Goal: Information Seeking & Learning: Compare options

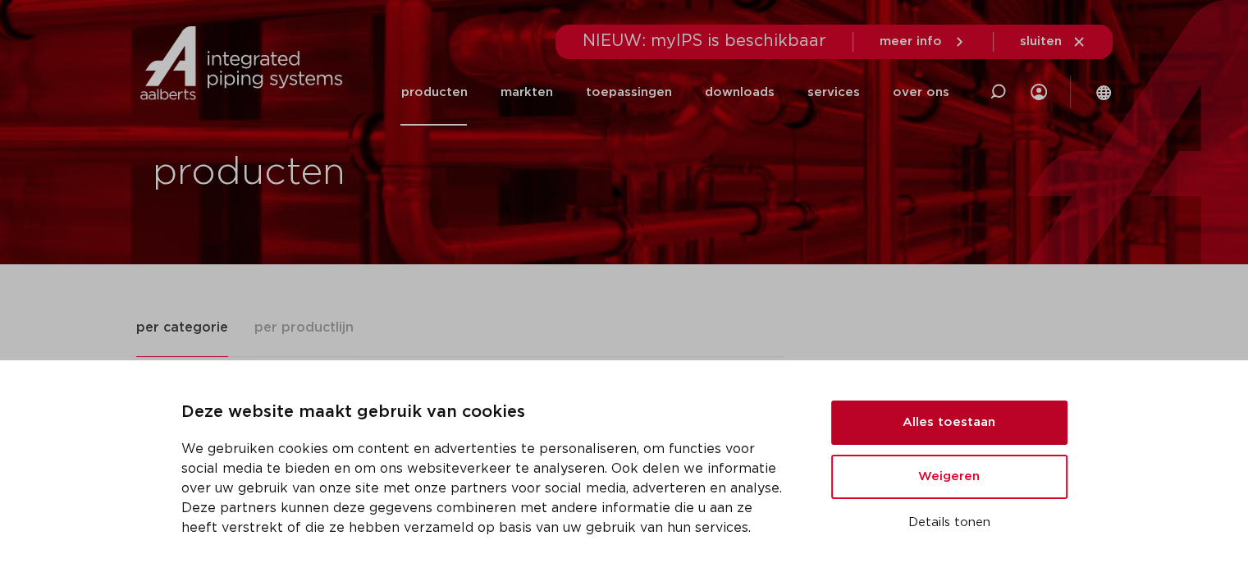
click at [970, 423] on button "Alles toestaan" at bounding box center [949, 423] width 236 height 44
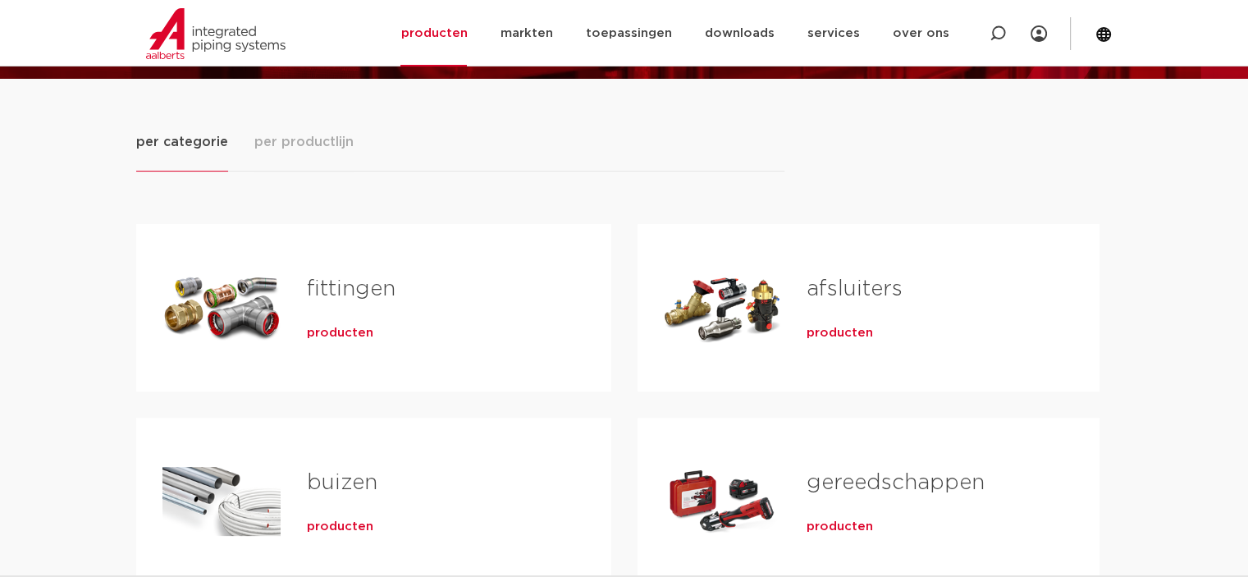
scroll to position [246, 0]
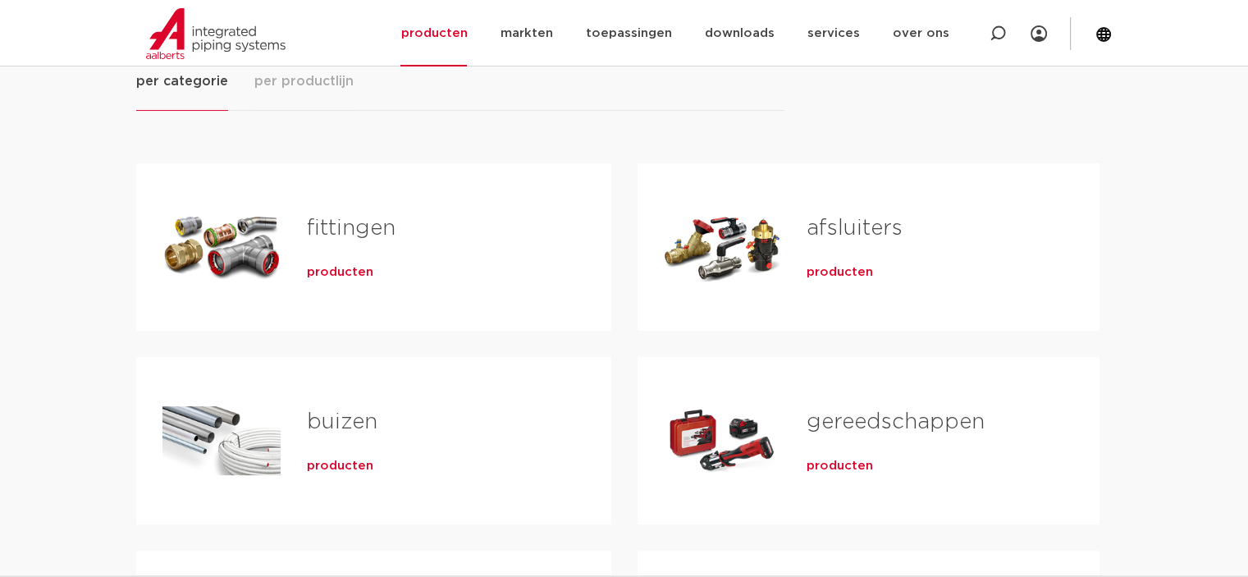
click at [826, 225] on link "afsluiters" at bounding box center [855, 228] width 96 height 21
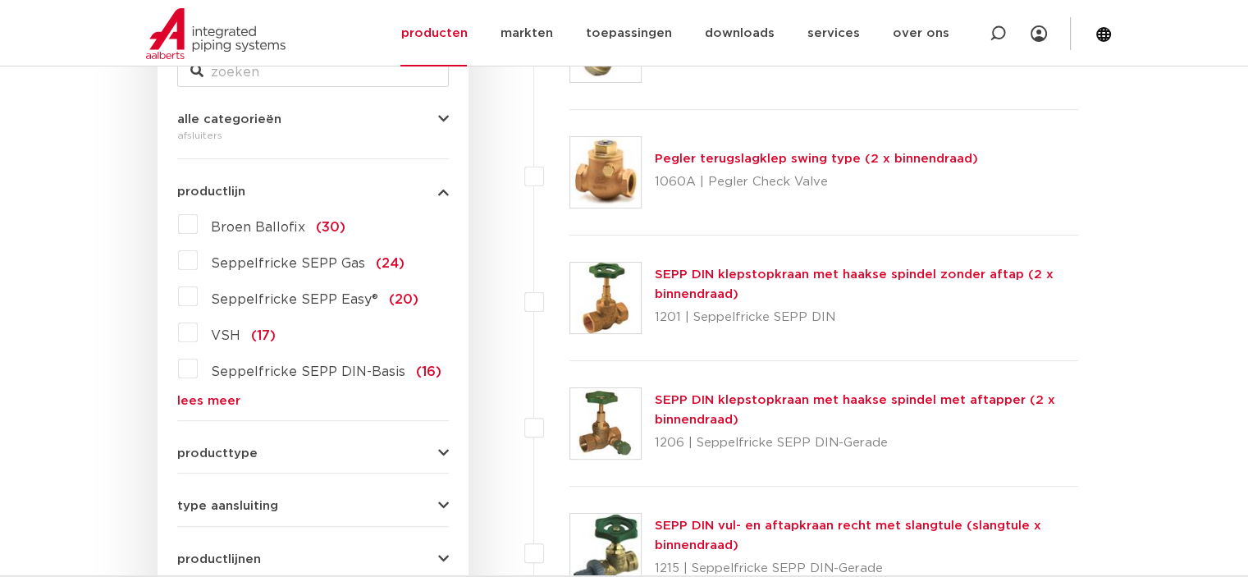
scroll to position [410, 0]
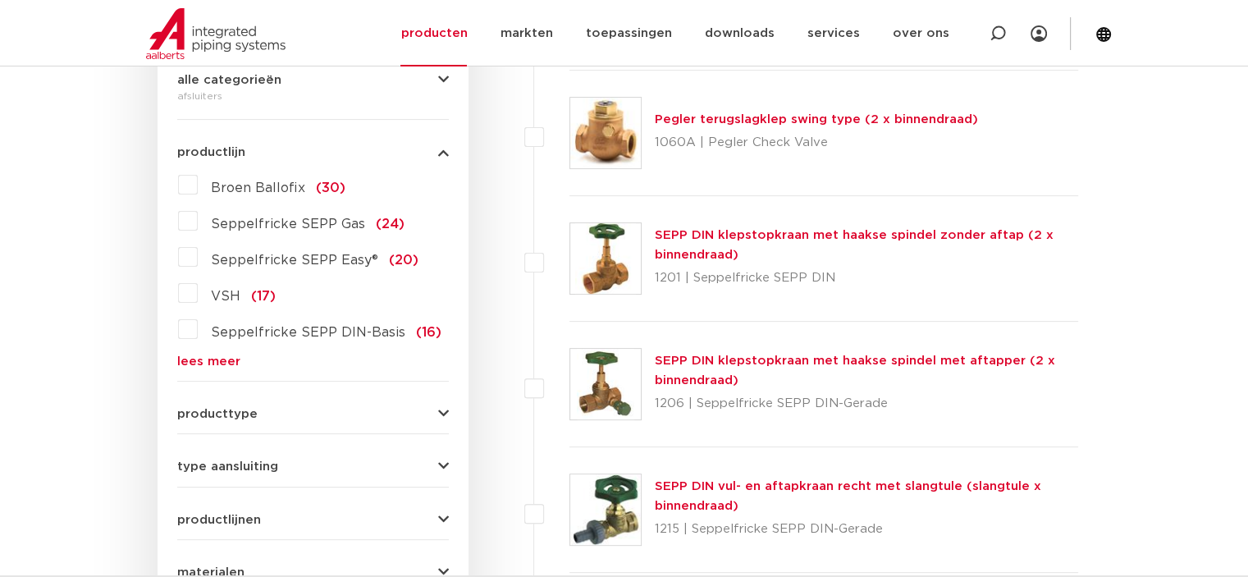
click at [198, 291] on label "VSH (17)" at bounding box center [237, 293] width 78 height 26
click at [0, 0] on input "VSH (17)" at bounding box center [0, 0] width 0 height 0
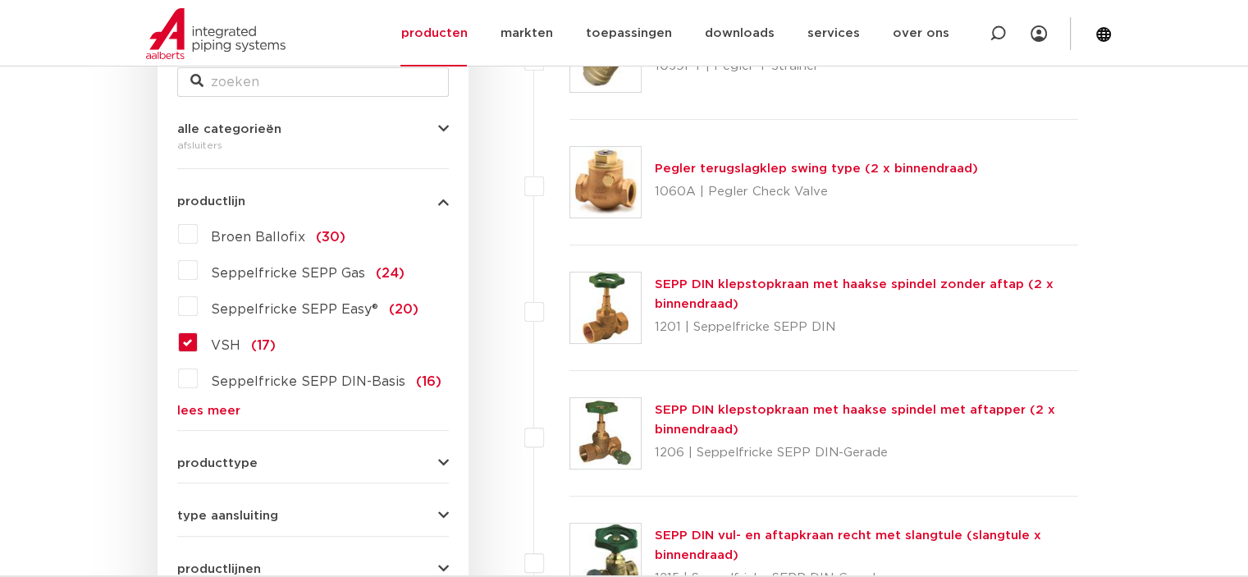
scroll to position [410, 0]
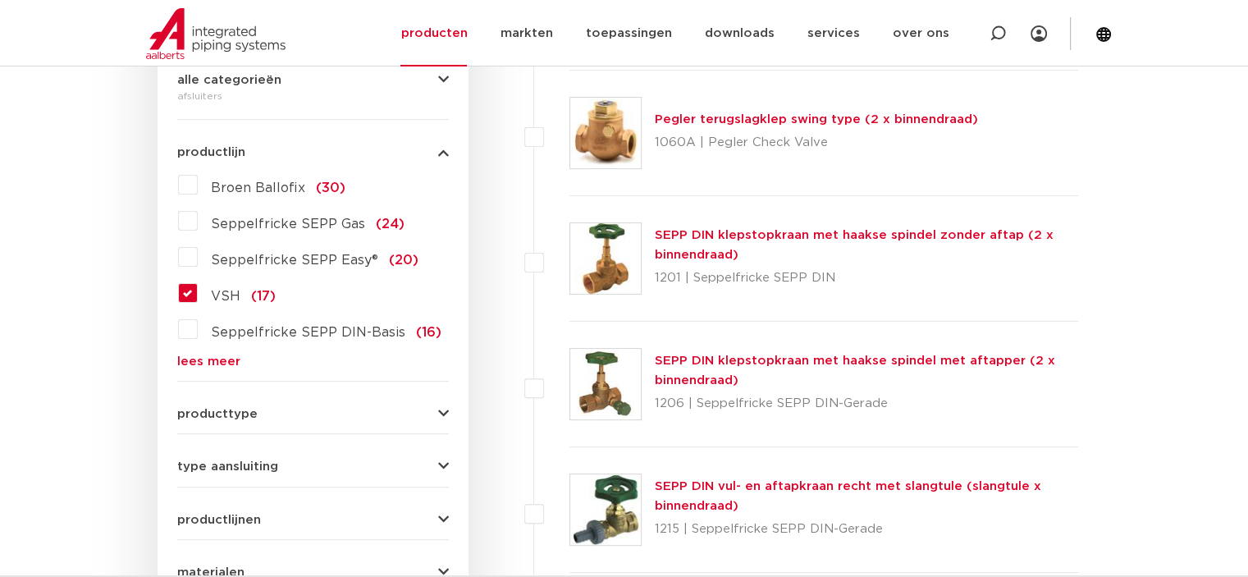
click at [198, 322] on label "Seppelfricke SEPP DIN-Basis (16)" at bounding box center [320, 329] width 244 height 26
click at [0, 0] on input "Seppelfricke SEPP DIN-Basis (16)" at bounding box center [0, 0] width 0 height 0
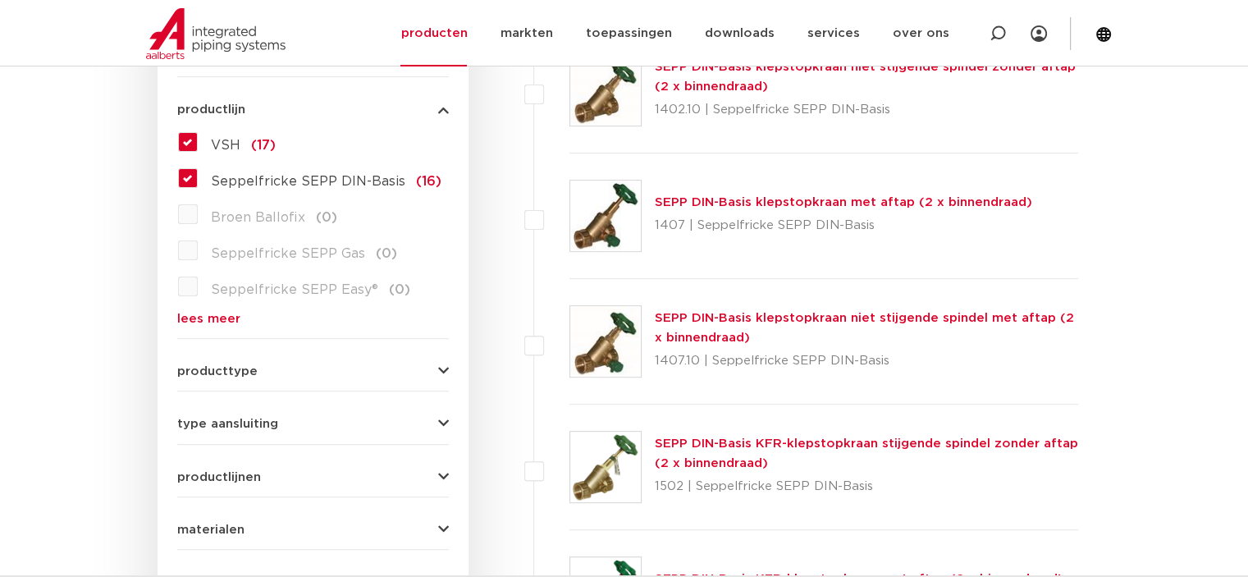
scroll to position [410, 0]
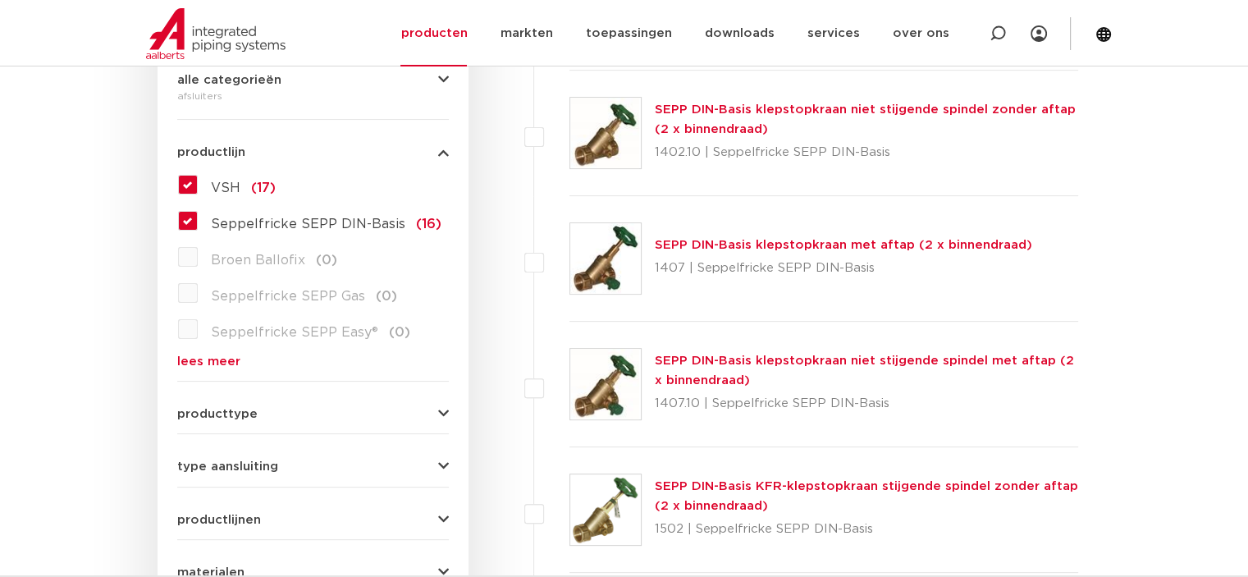
click at [198, 181] on label "VSH (17)" at bounding box center [237, 185] width 78 height 26
click at [0, 0] on input "VSH (17)" at bounding box center [0, 0] width 0 height 0
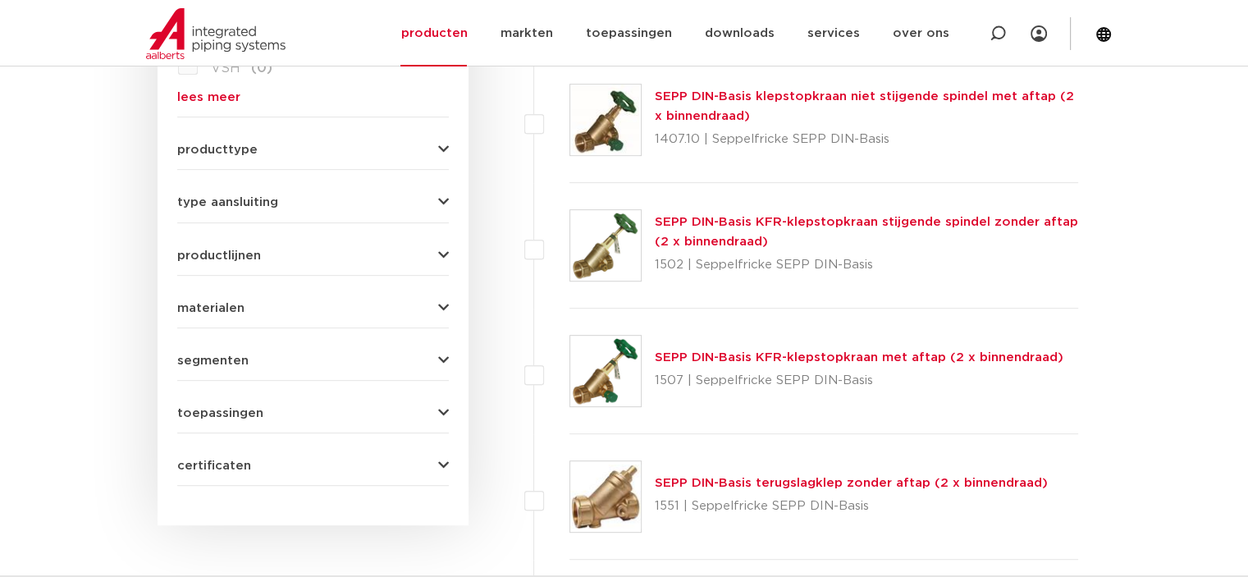
scroll to position [410, 0]
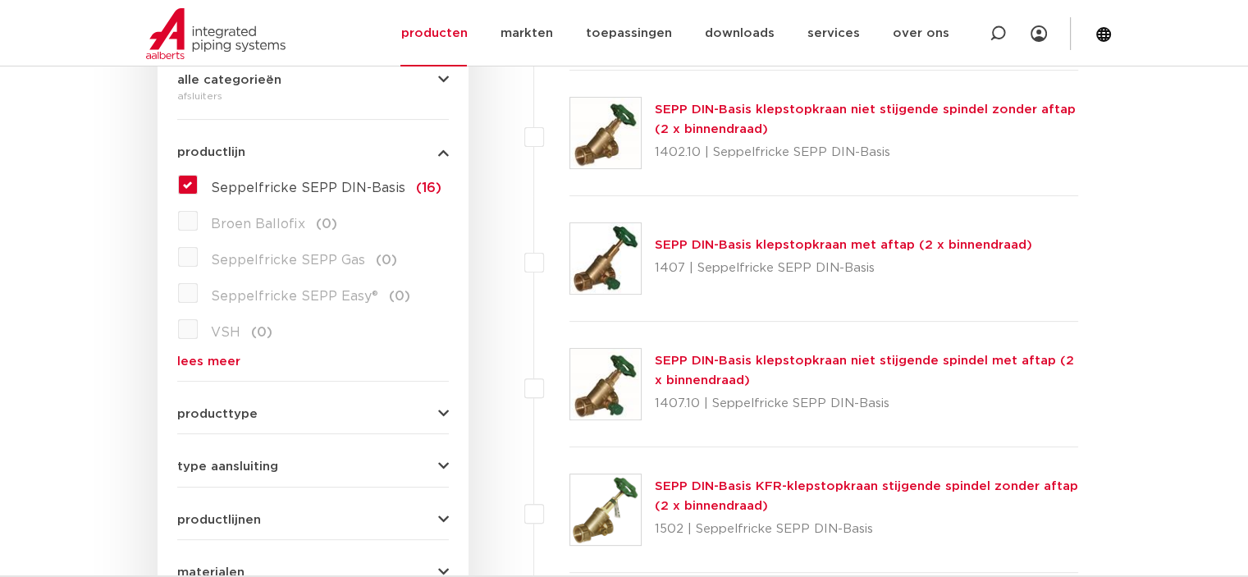
click at [198, 180] on label "Seppelfricke SEPP DIN-Basis (16)" at bounding box center [320, 185] width 244 height 26
click at [0, 0] on input "Seppelfricke SEPP DIN-Basis (16)" at bounding box center [0, 0] width 0 height 0
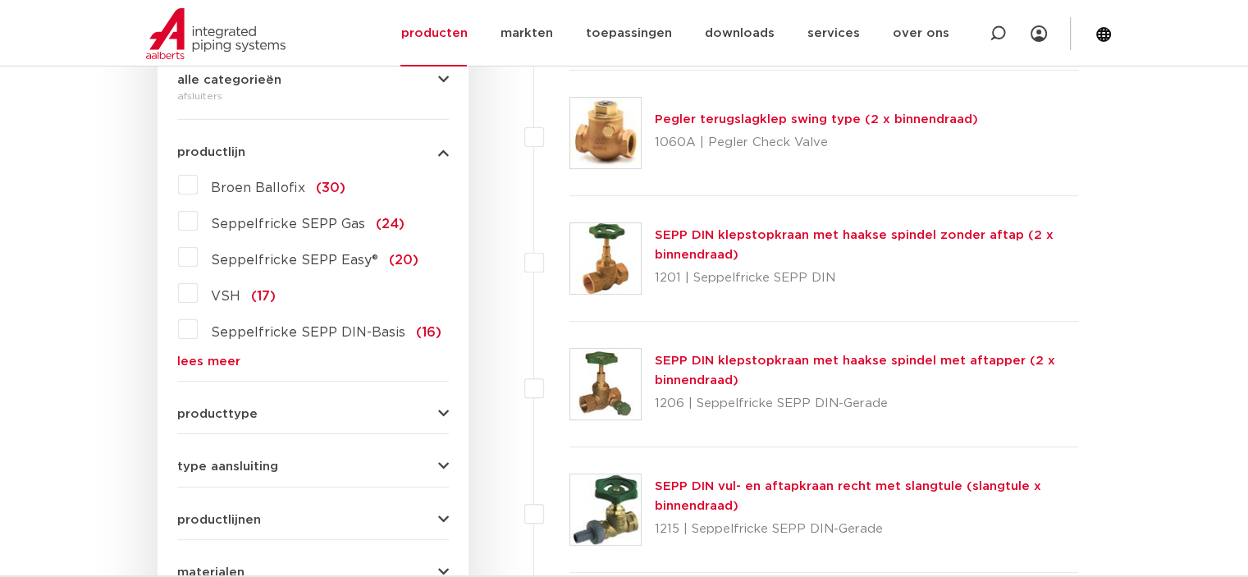
click at [198, 252] on label "Seppelfricke SEPP Easy® (20)" at bounding box center [308, 257] width 221 height 26
click at [0, 0] on input "Seppelfricke SEPP Easy® (20)" at bounding box center [0, 0] width 0 height 0
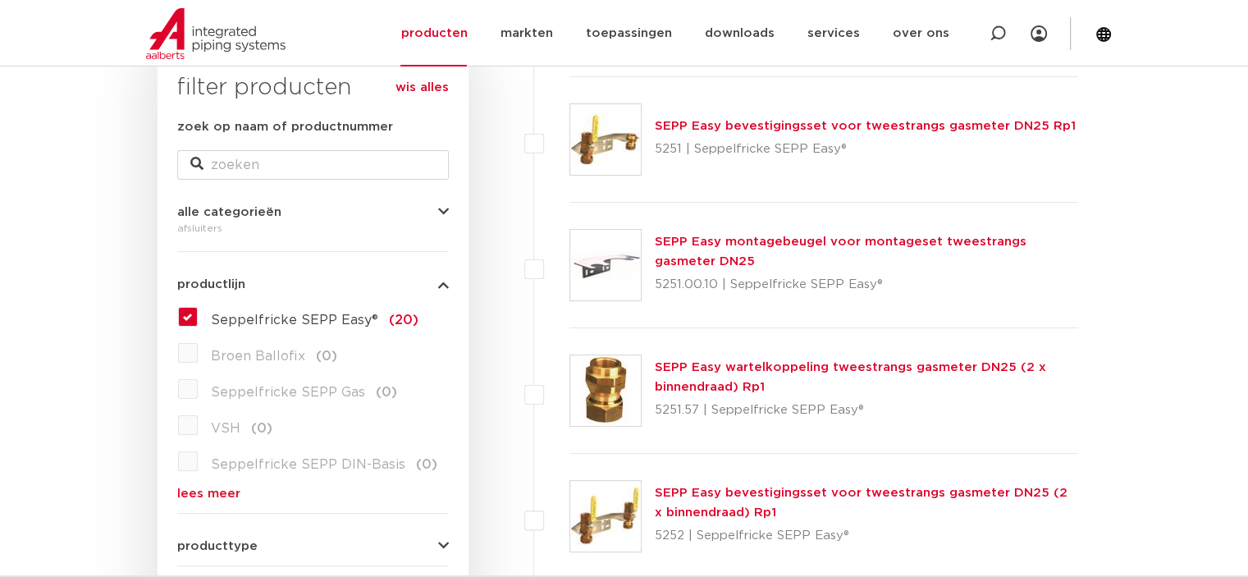
scroll to position [246, 0]
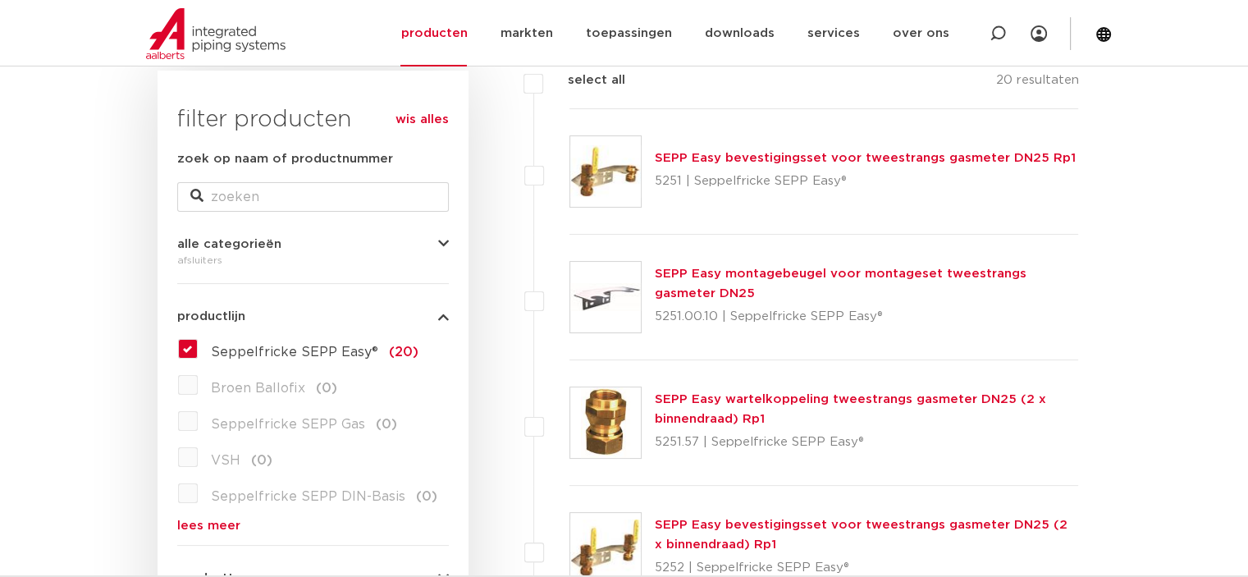
click at [198, 346] on label "Seppelfricke SEPP Easy® (20)" at bounding box center [308, 349] width 221 height 26
click at [0, 0] on input "Seppelfricke SEPP Easy® (20)" at bounding box center [0, 0] width 0 height 0
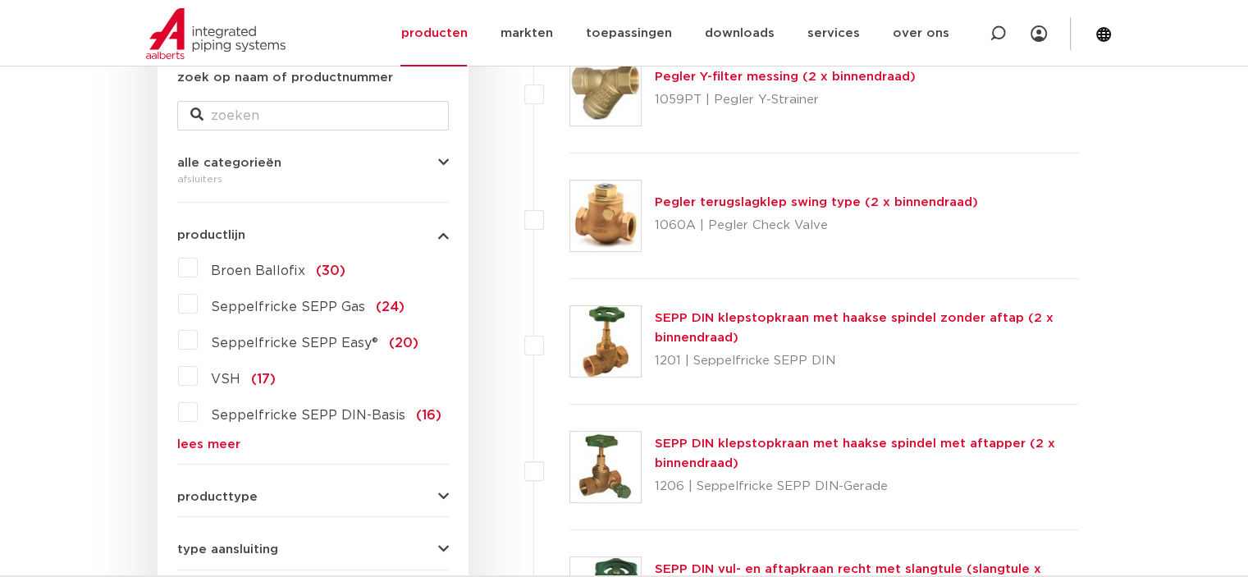
scroll to position [328, 0]
click at [198, 267] on label "Broen Ballofix (30)" at bounding box center [272, 267] width 148 height 26
click at [0, 0] on input "Broen Ballofix (30)" at bounding box center [0, 0] width 0 height 0
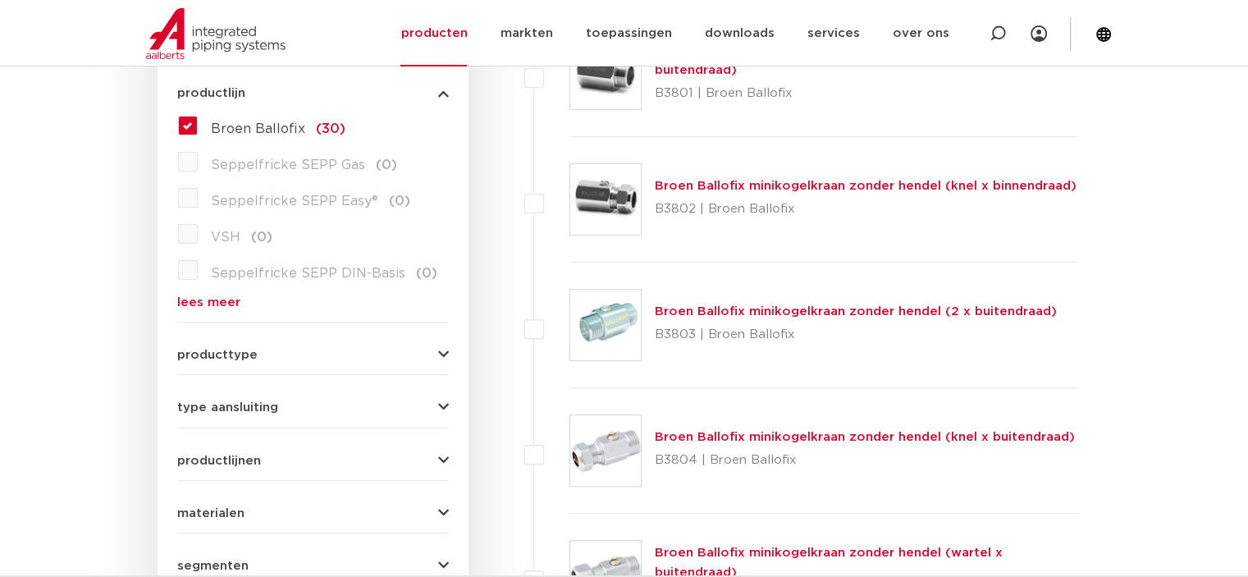
scroll to position [410, 0]
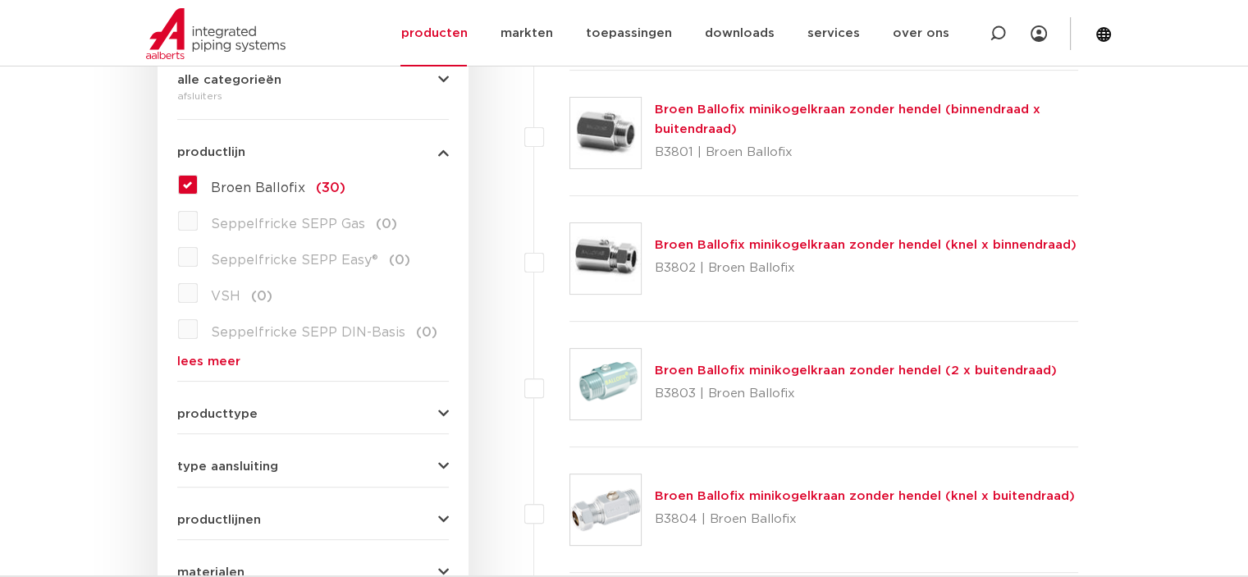
click at [198, 180] on label "Broen Ballofix (30)" at bounding box center [272, 185] width 148 height 26
click at [0, 0] on input "Broen Ballofix (30)" at bounding box center [0, 0] width 0 height 0
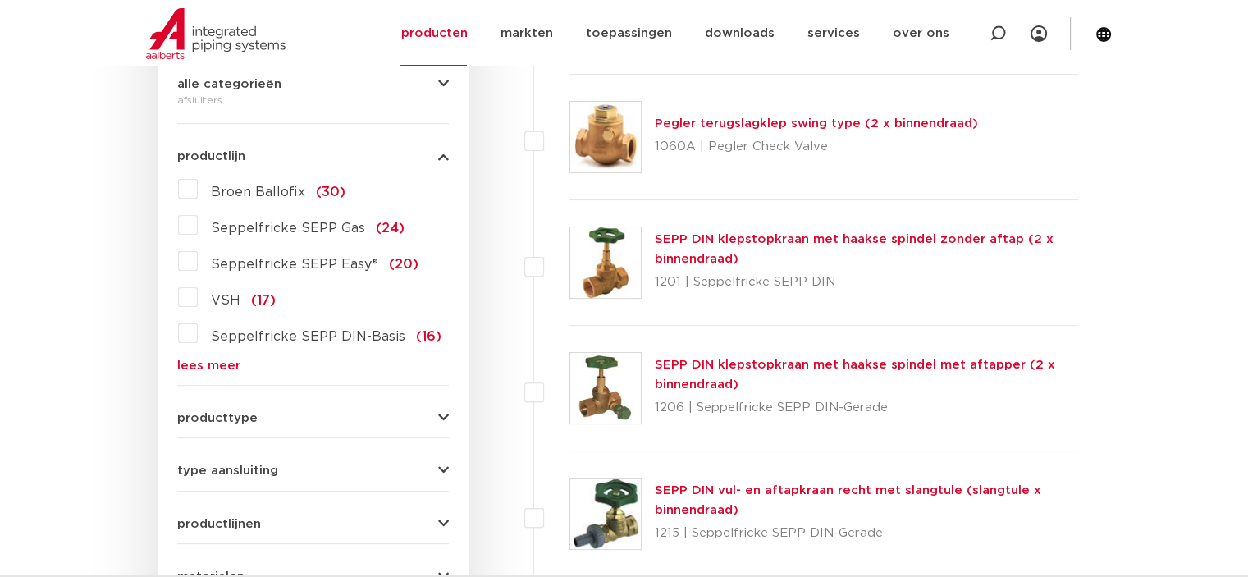
scroll to position [410, 0]
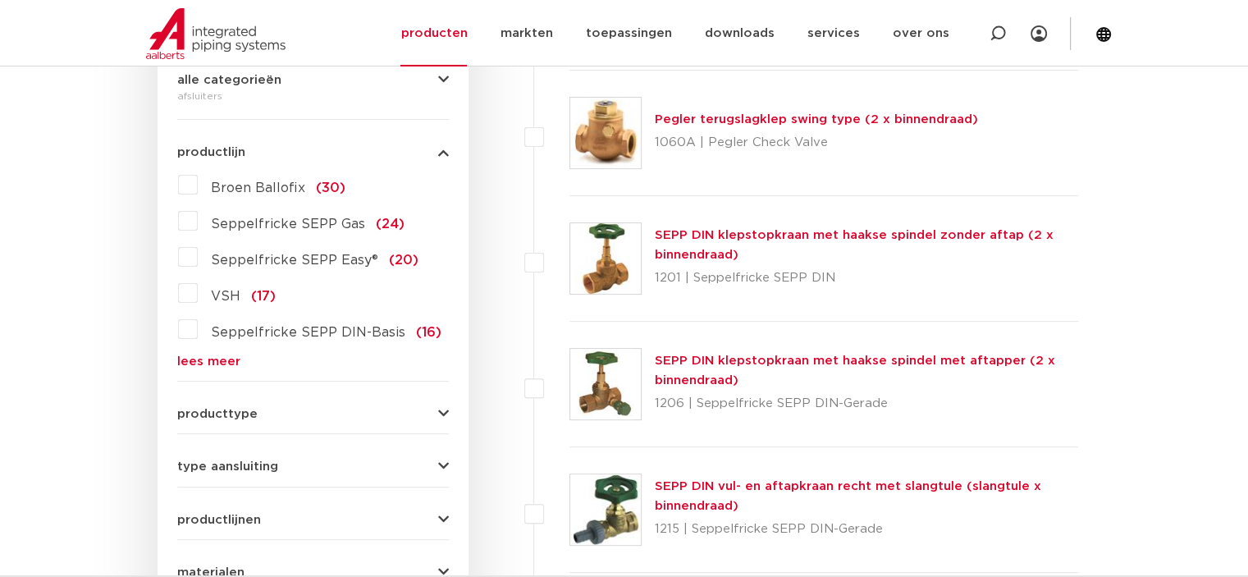
click at [198, 218] on label "Seppelfricke SEPP Gas (24)" at bounding box center [301, 221] width 207 height 26
click at [0, 0] on input "Seppelfricke SEPP Gas (24)" at bounding box center [0, 0] width 0 height 0
